Goal: Information Seeking & Learning: Learn about a topic

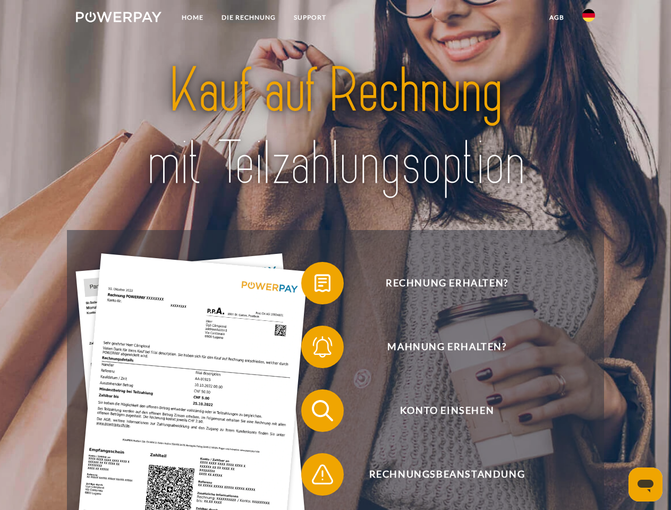
click at [119, 19] on img at bounding box center [119, 17] width 86 height 11
click at [589, 19] on img at bounding box center [588, 15] width 13 height 13
click at [556, 18] on link "agb" at bounding box center [556, 17] width 33 height 19
click at [315, 285] on span at bounding box center [306, 283] width 53 height 53
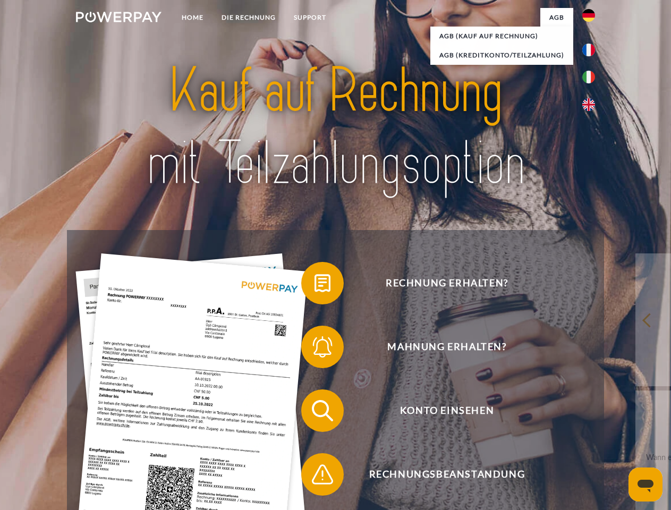
click at [315, 349] on span at bounding box center [306, 346] width 53 height 53
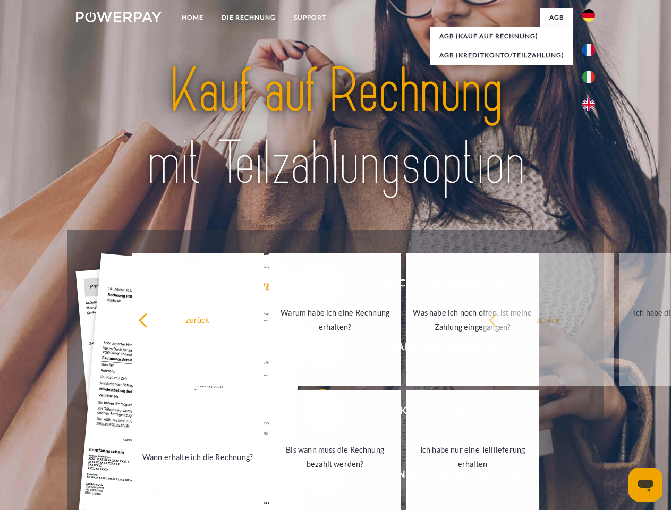
click at [315, 413] on link "Bis wann muss die Rechnung bezahlt werden?" at bounding box center [335, 457] width 132 height 133
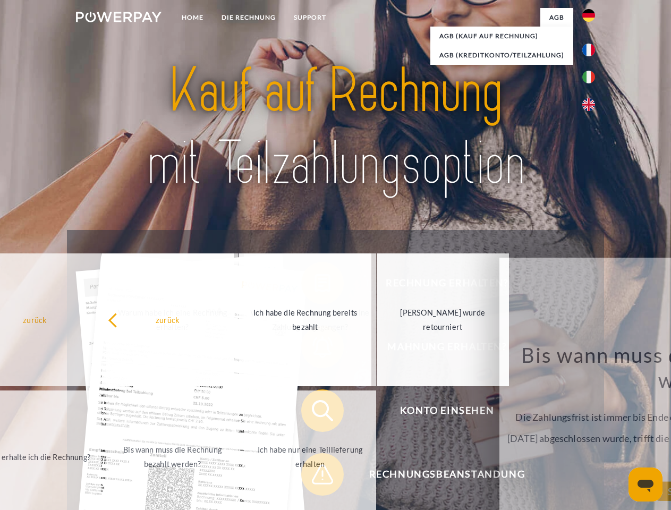
click at [315, 477] on link "Ich habe nur eine Teillieferung erhalten" at bounding box center [310, 457] width 132 height 133
click at [646, 485] on icon "Messaging-Fenster öffnen" at bounding box center [646, 486] width 16 height 13
